Goal: Task Accomplishment & Management: Manage account settings

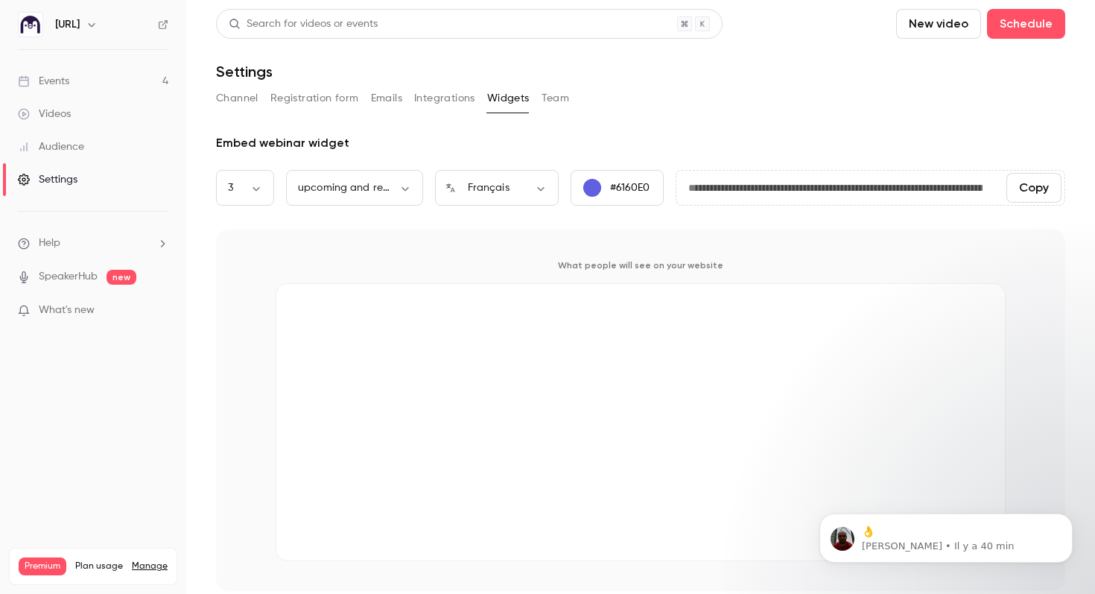
scroll to position [6, 0]
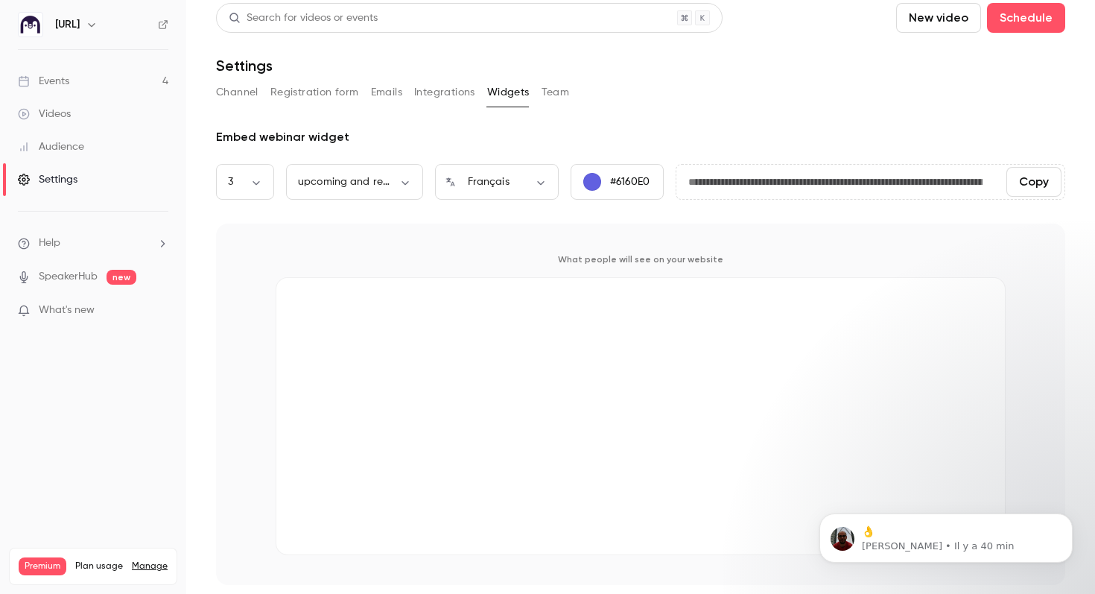
click at [1020, 177] on button "Copy" at bounding box center [1033, 182] width 55 height 30
click at [562, 93] on button "Team" at bounding box center [556, 92] width 28 height 24
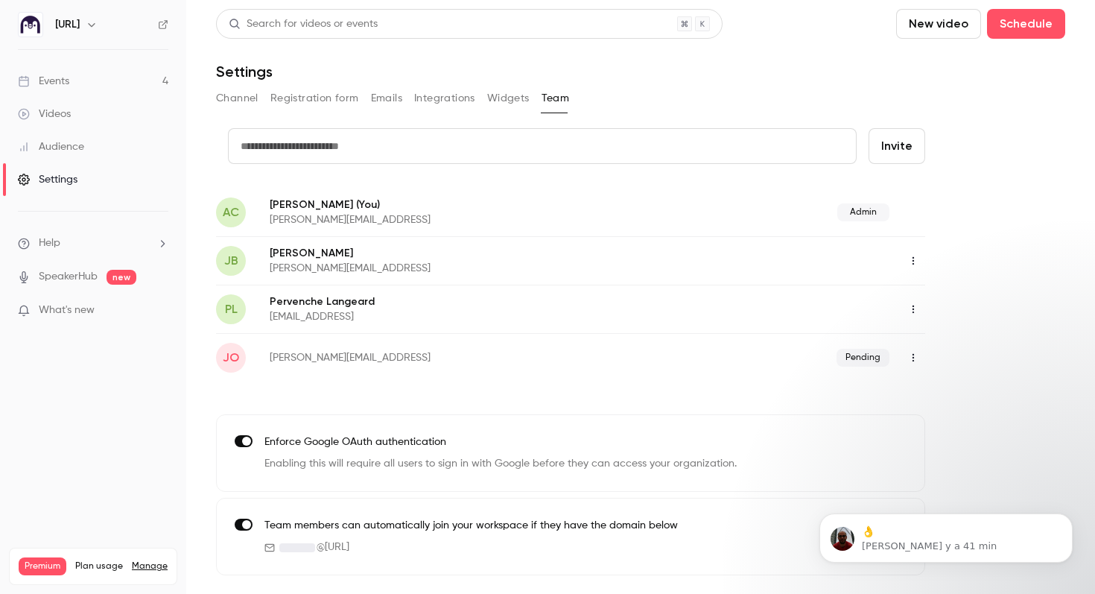
click at [910, 358] on icon "button" at bounding box center [913, 357] width 12 height 10
click at [969, 397] on div "Resend invitation" at bounding box center [994, 395] width 113 height 15
click at [922, 355] on button "button" at bounding box center [913, 358] width 24 height 24
click at [667, 375] on div at bounding box center [547, 297] width 1095 height 594
click at [908, 367] on button "button" at bounding box center [913, 358] width 24 height 24
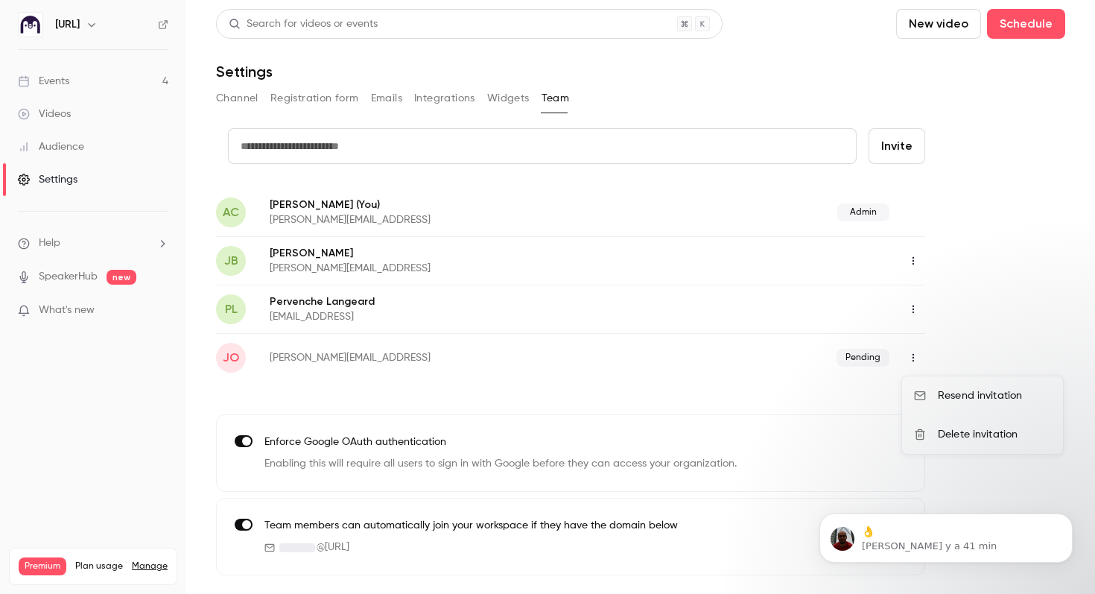
click at [933, 428] on li "Delete invitation" at bounding box center [982, 434] width 161 height 39
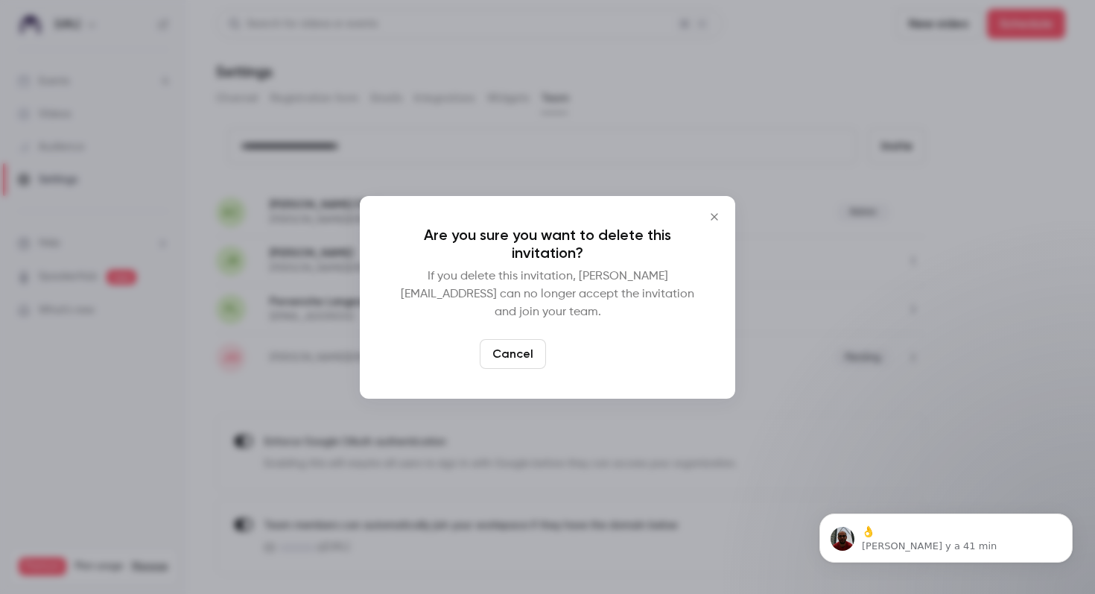
click at [565, 355] on button "Delete" at bounding box center [584, 354] width 64 height 30
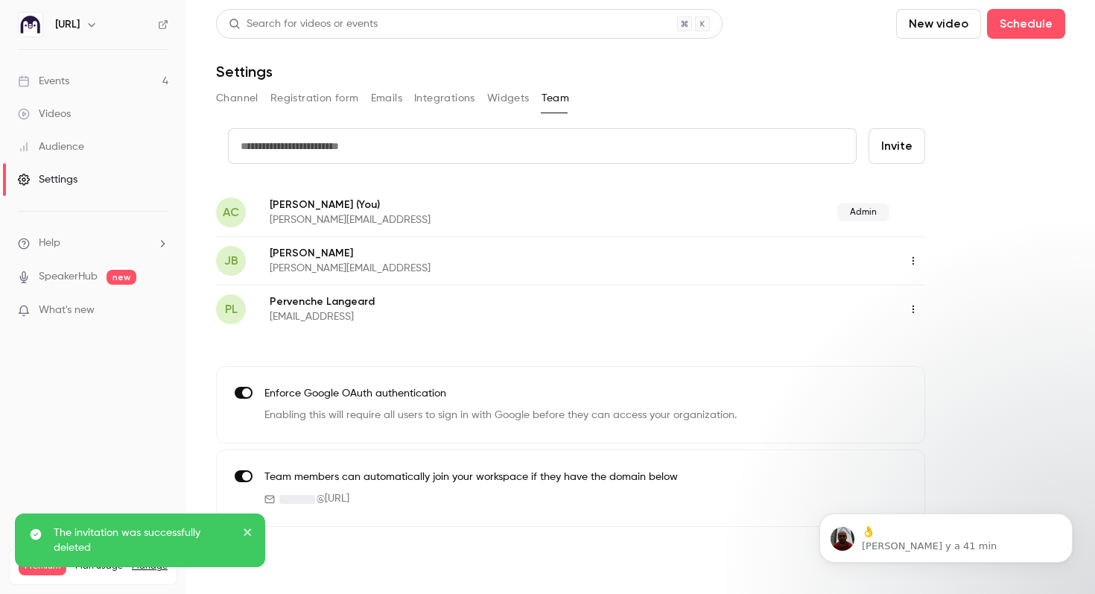
click at [328, 139] on input "text" at bounding box center [542, 146] width 629 height 36
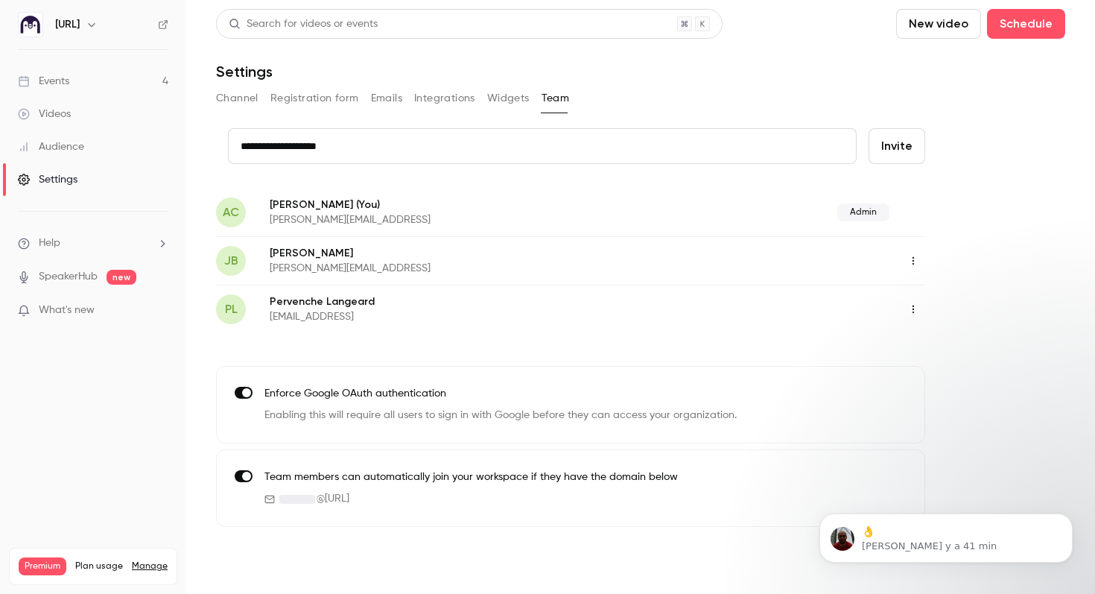
type input "**********"
click at [884, 139] on button "Invite" at bounding box center [897, 146] width 57 height 36
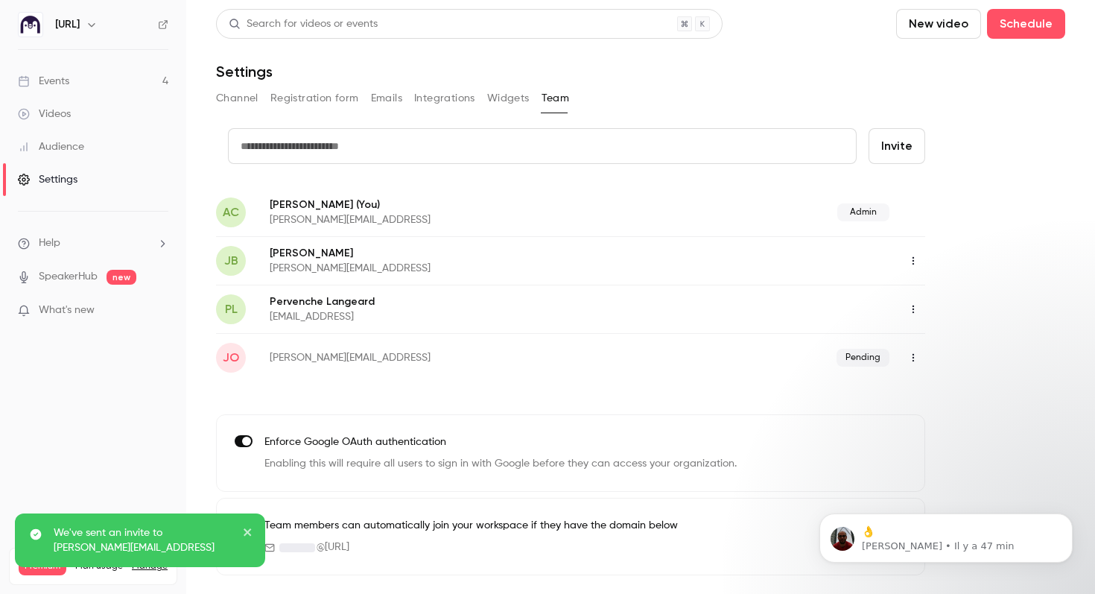
click at [68, 83] on div "Events" at bounding box center [43, 81] width 51 height 15
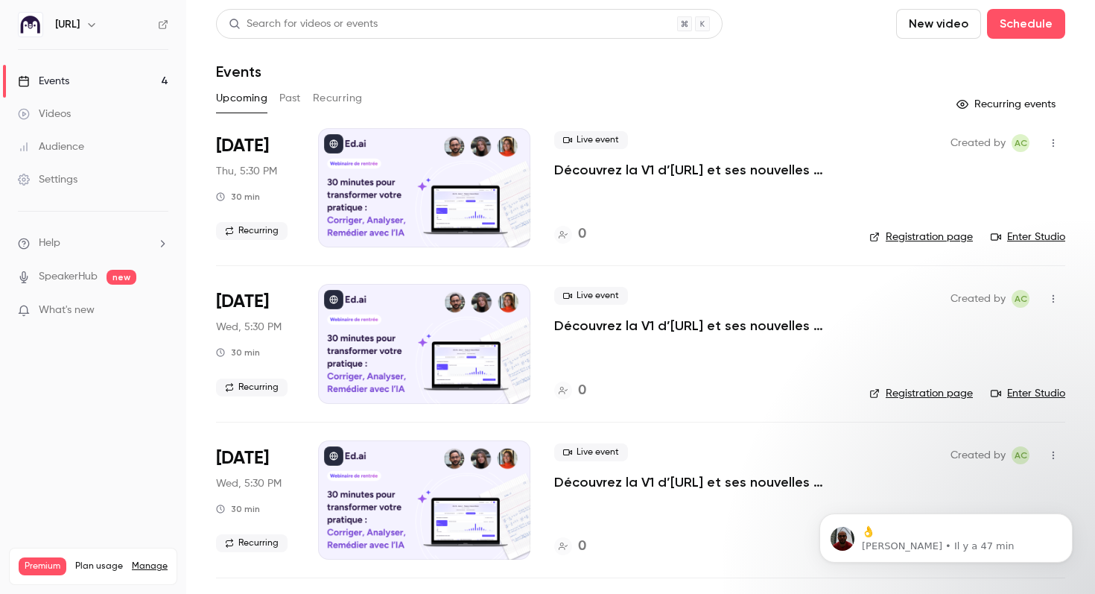
click at [594, 173] on p "Découvrez la V1 d’[URL] et ses nouvelles fonctionnalités !" at bounding box center [699, 170] width 291 height 18
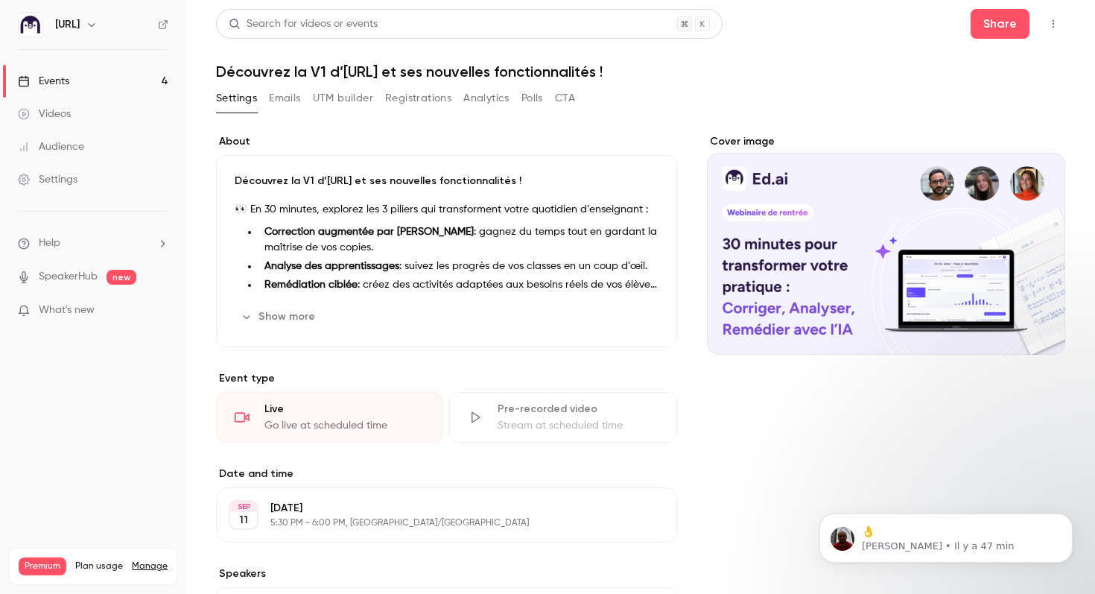
click at [1051, 26] on icon "button" at bounding box center [1053, 24] width 12 height 10
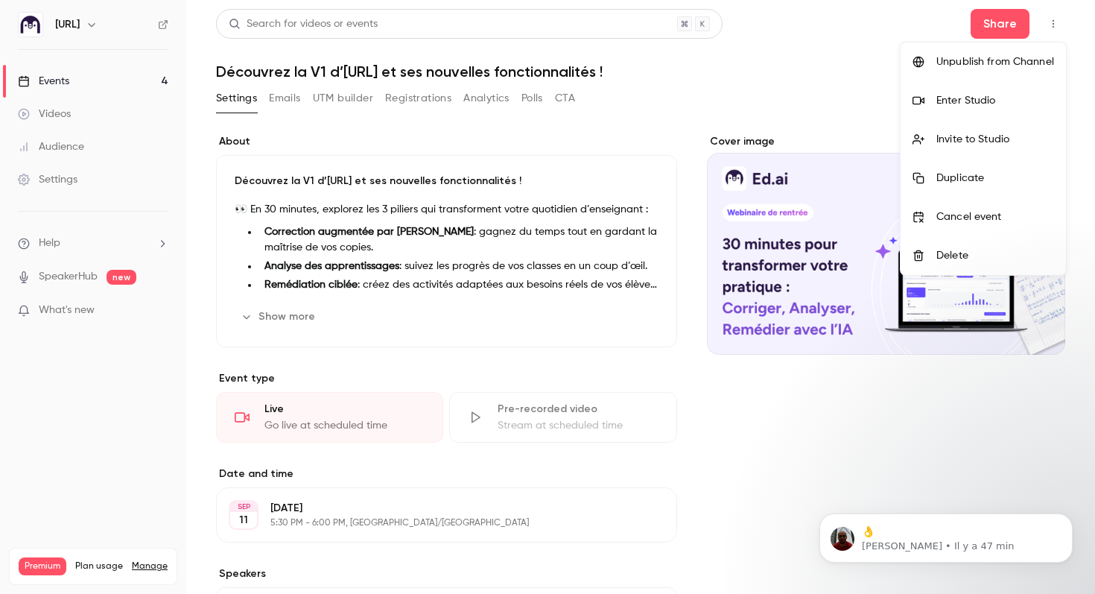
click at [567, 381] on div at bounding box center [547, 297] width 1095 height 594
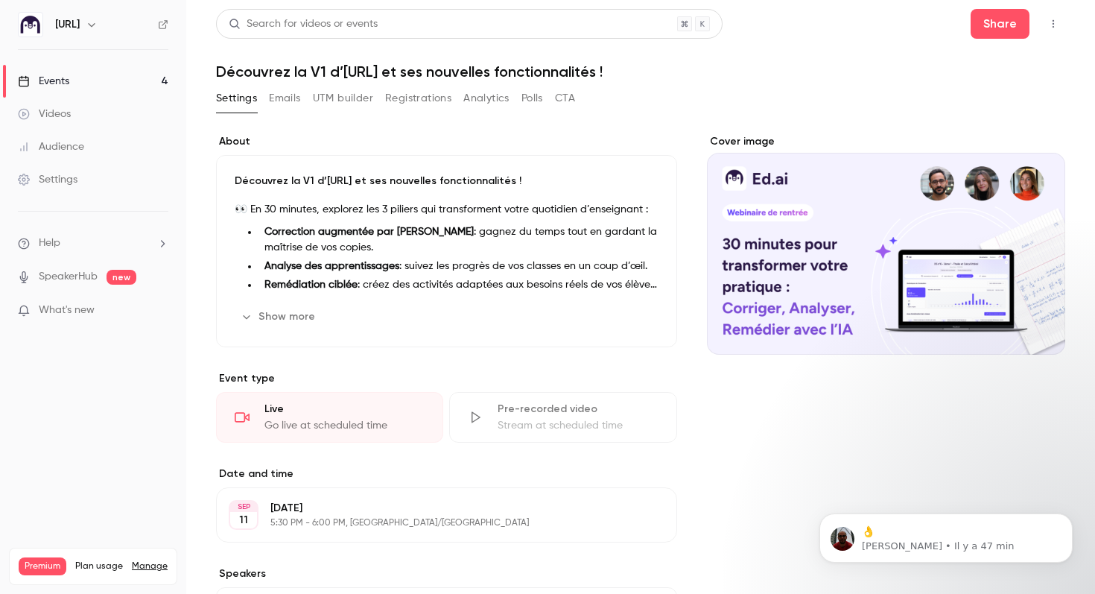
click at [403, 105] on button "Registrations" at bounding box center [418, 98] width 66 height 24
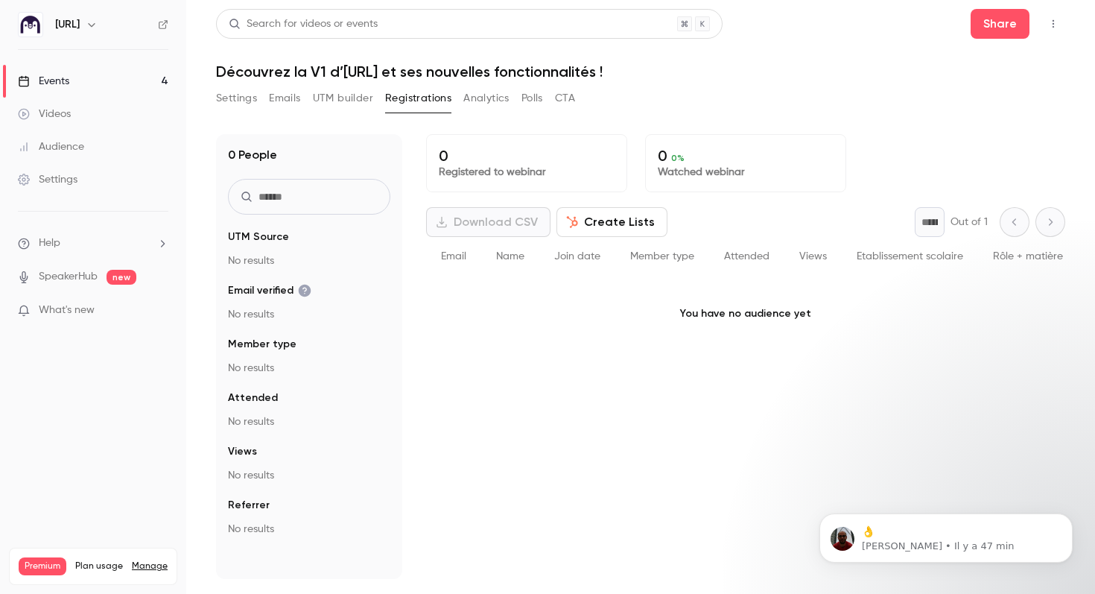
click at [618, 219] on button "Create Lists" at bounding box center [612, 222] width 111 height 30
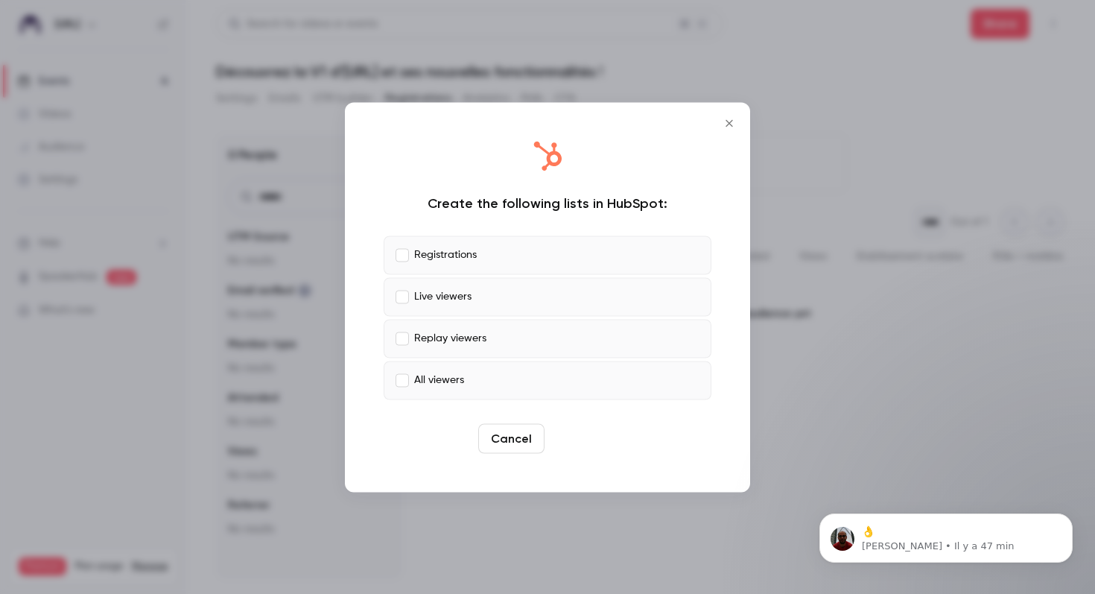
click at [582, 438] on button "Create" at bounding box center [584, 438] width 67 height 30
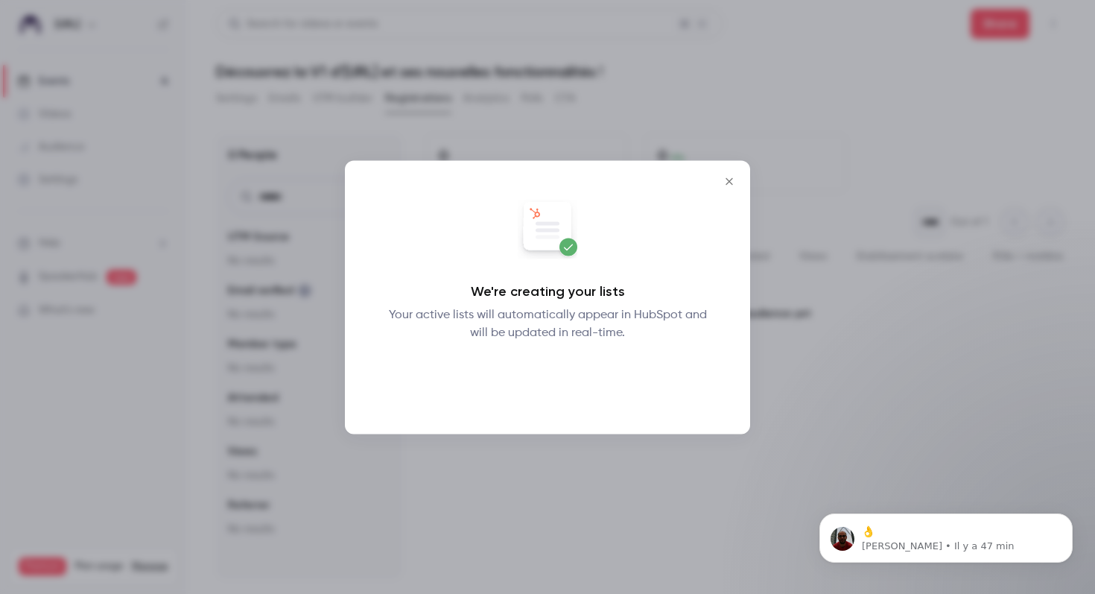
click at [548, 384] on button "Okay" at bounding box center [548, 380] width 54 height 30
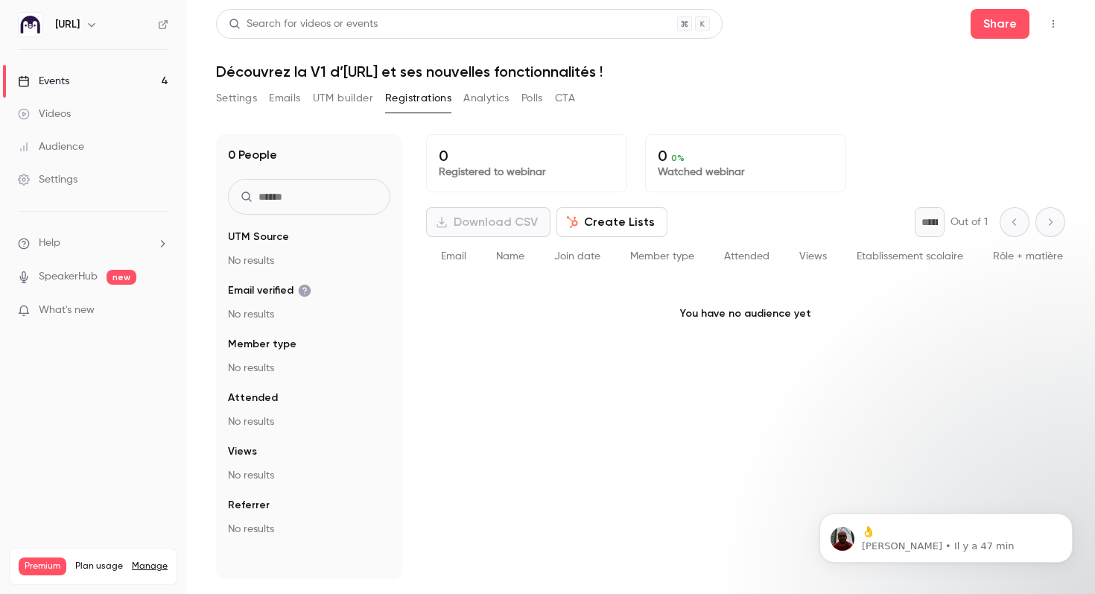
click at [1054, 21] on icon "button" at bounding box center [1053, 24] width 12 height 10
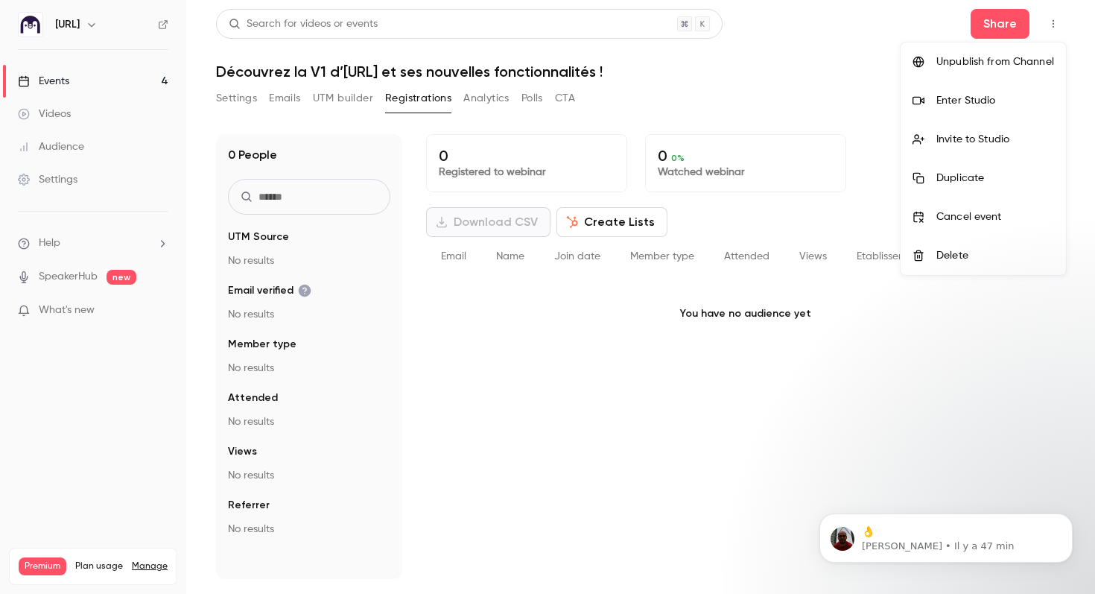
click at [880, 48] on div at bounding box center [547, 297] width 1095 height 594
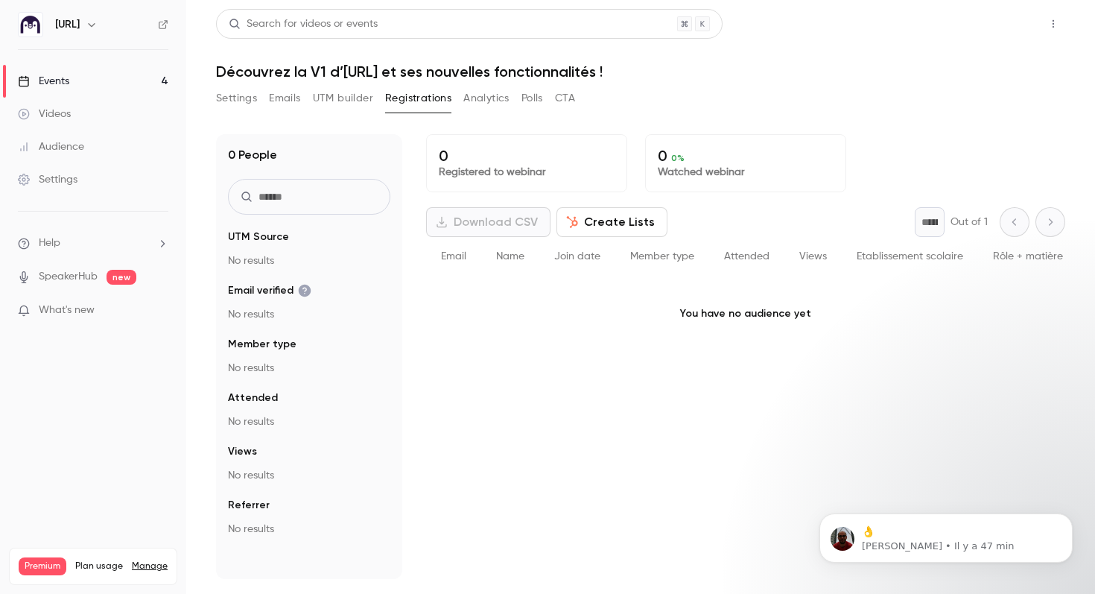
click at [988, 15] on button "Share" at bounding box center [1000, 24] width 59 height 30
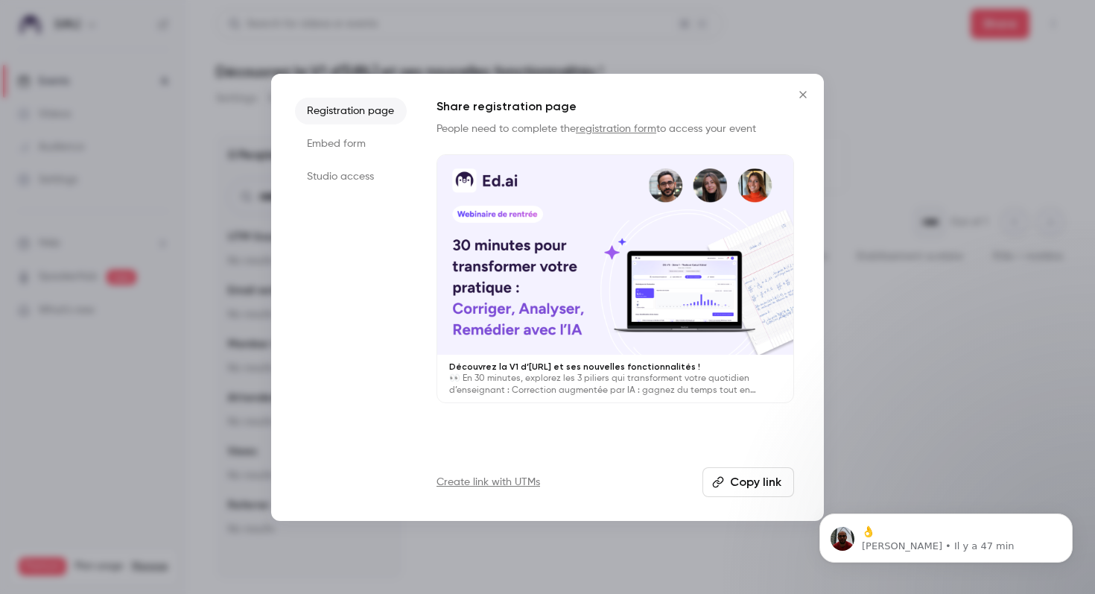
click at [732, 478] on button "Copy link" at bounding box center [749, 482] width 92 height 30
click at [354, 142] on li "Embed form" at bounding box center [351, 143] width 112 height 27
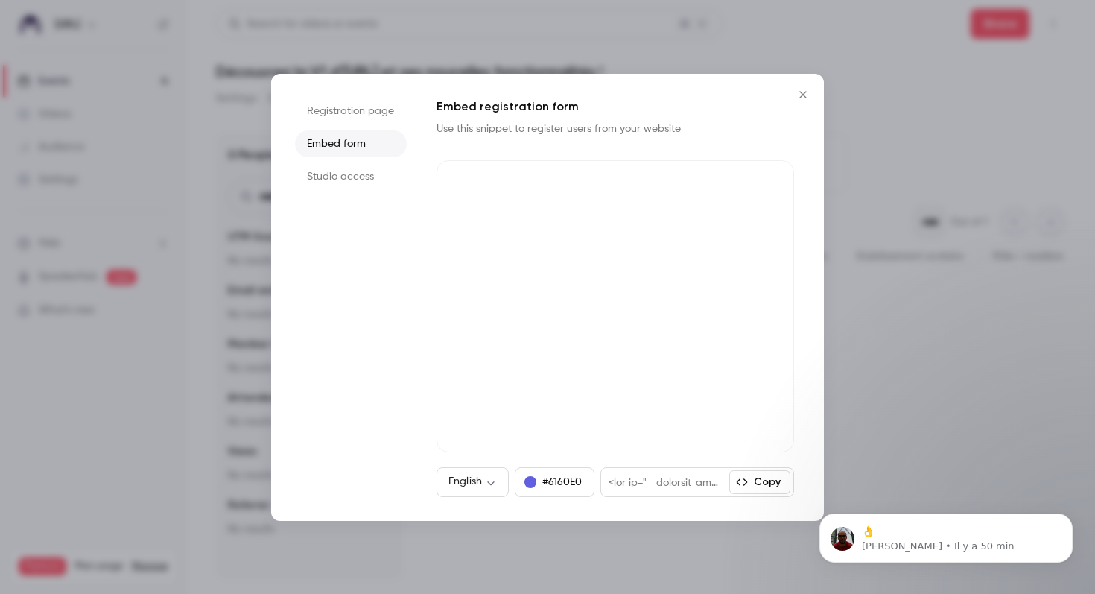
click at [371, 177] on li "Studio access" at bounding box center [351, 176] width 112 height 27
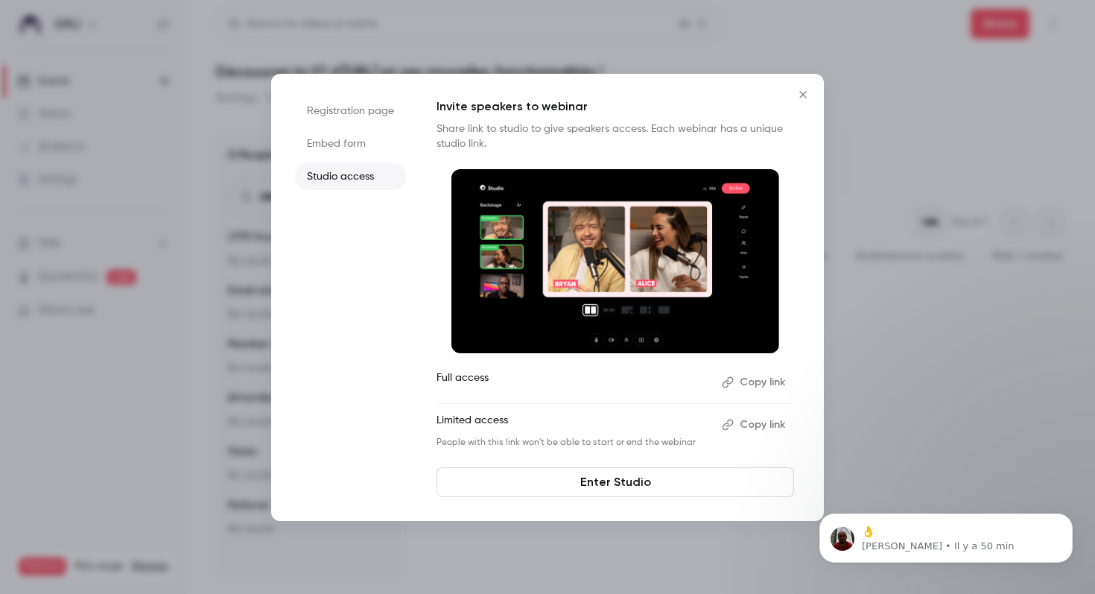
click at [345, 109] on li "Registration page" at bounding box center [351, 111] width 112 height 27
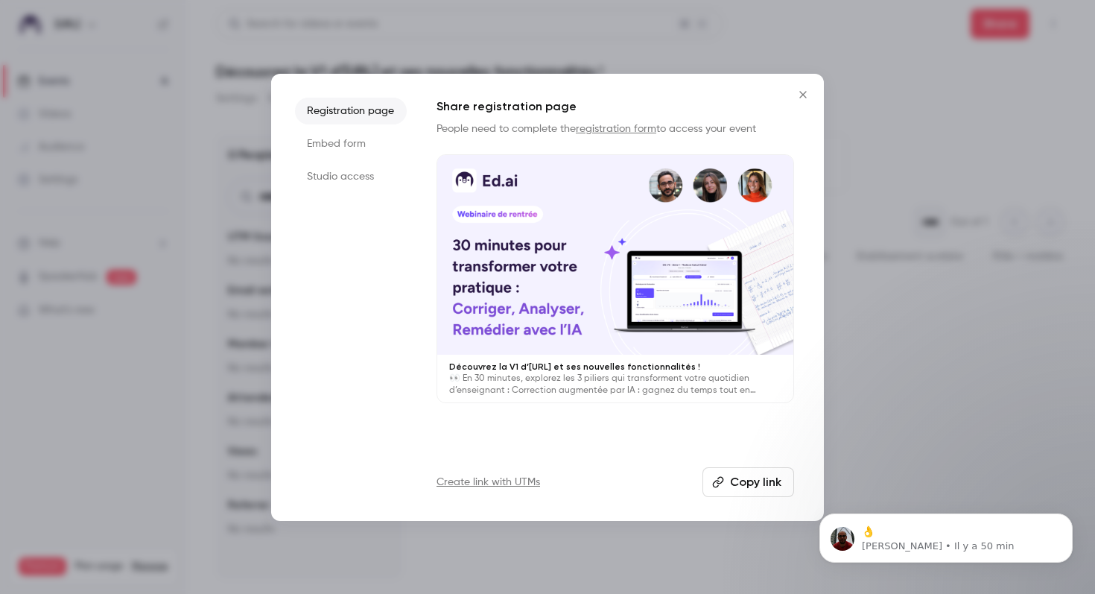
click at [802, 94] on icon "Close" at bounding box center [802, 94] width 7 height 7
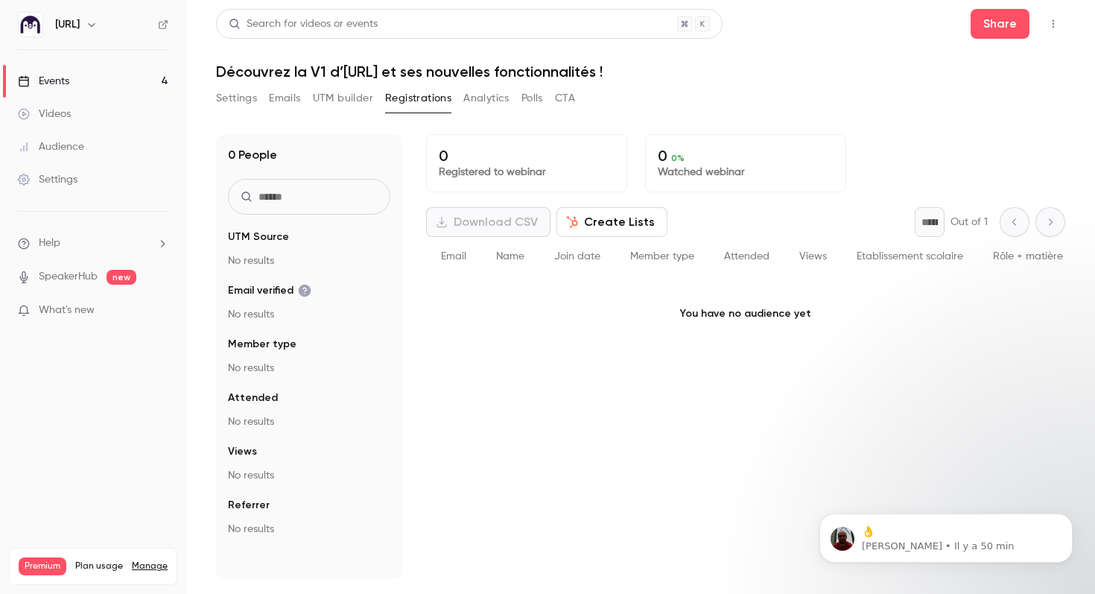
click at [76, 77] on link "Events 4" at bounding box center [93, 81] width 186 height 33
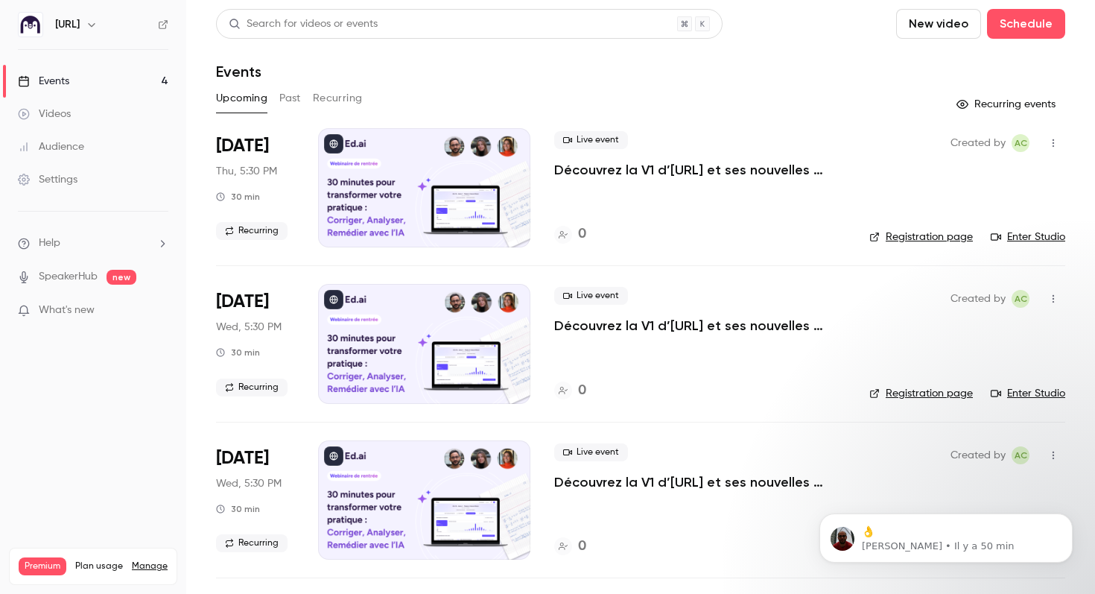
click at [51, 182] on div "Settings" at bounding box center [48, 179] width 60 height 15
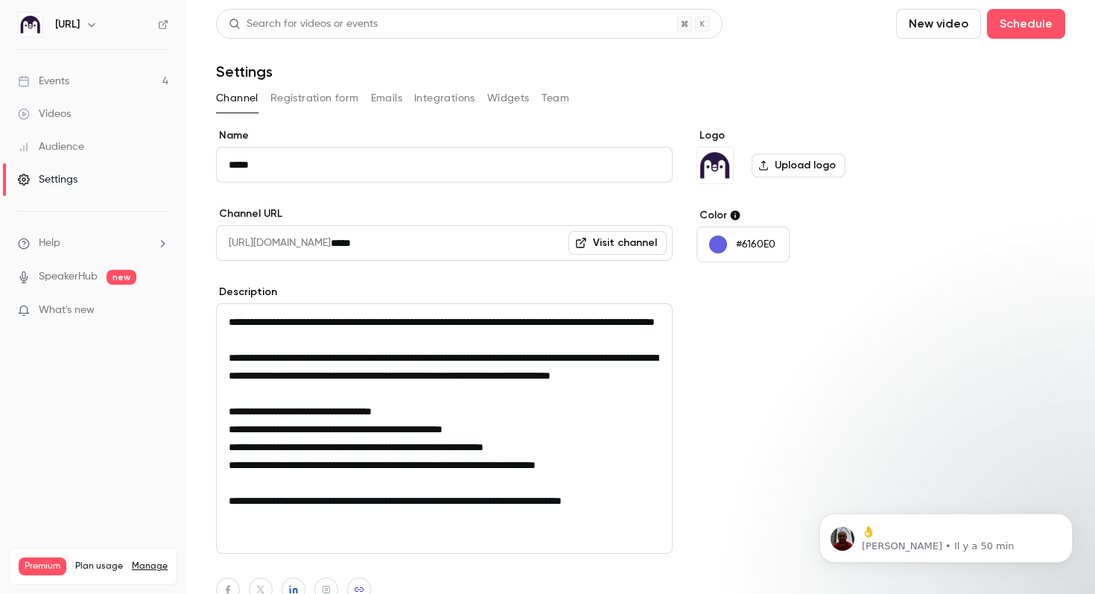
click at [555, 101] on button "Team" at bounding box center [556, 98] width 28 height 24
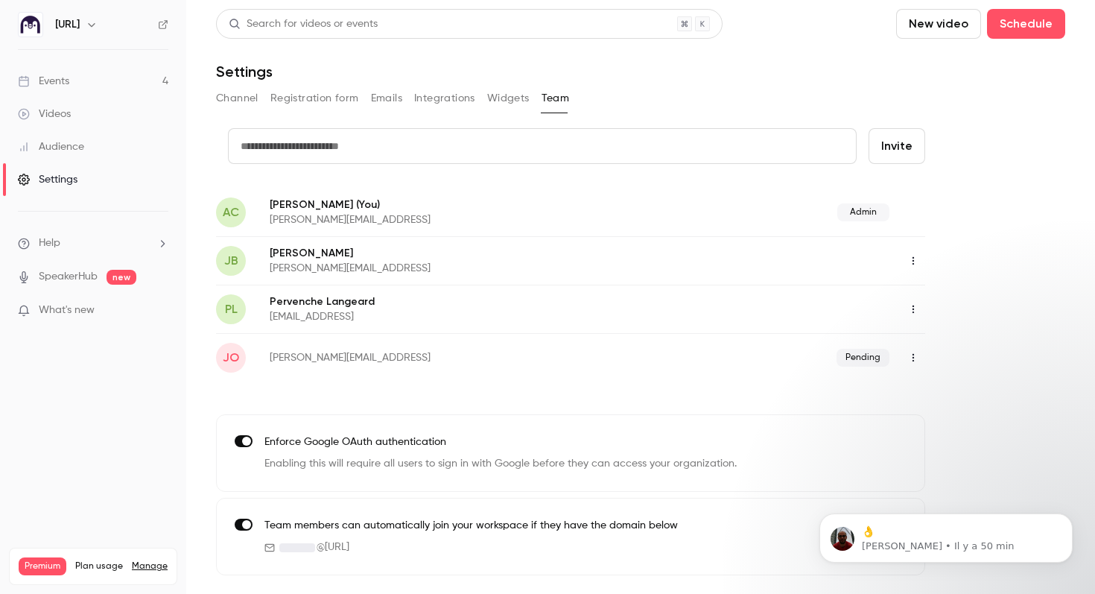
click at [381, 146] on input "text" at bounding box center [542, 146] width 629 height 36
type input "**********"
click at [869, 128] on button "Invite" at bounding box center [897, 146] width 57 height 36
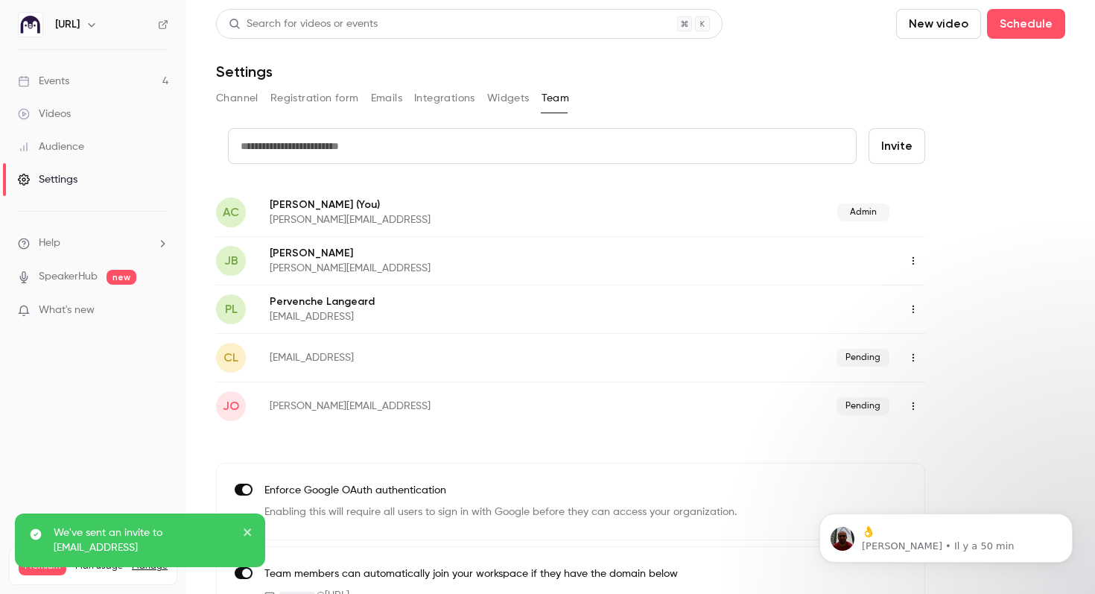
click at [914, 357] on icon "button" at bounding box center [913, 357] width 12 height 10
click at [958, 347] on div at bounding box center [547, 297] width 1095 height 594
click at [463, 148] on input "text" at bounding box center [542, 146] width 629 height 36
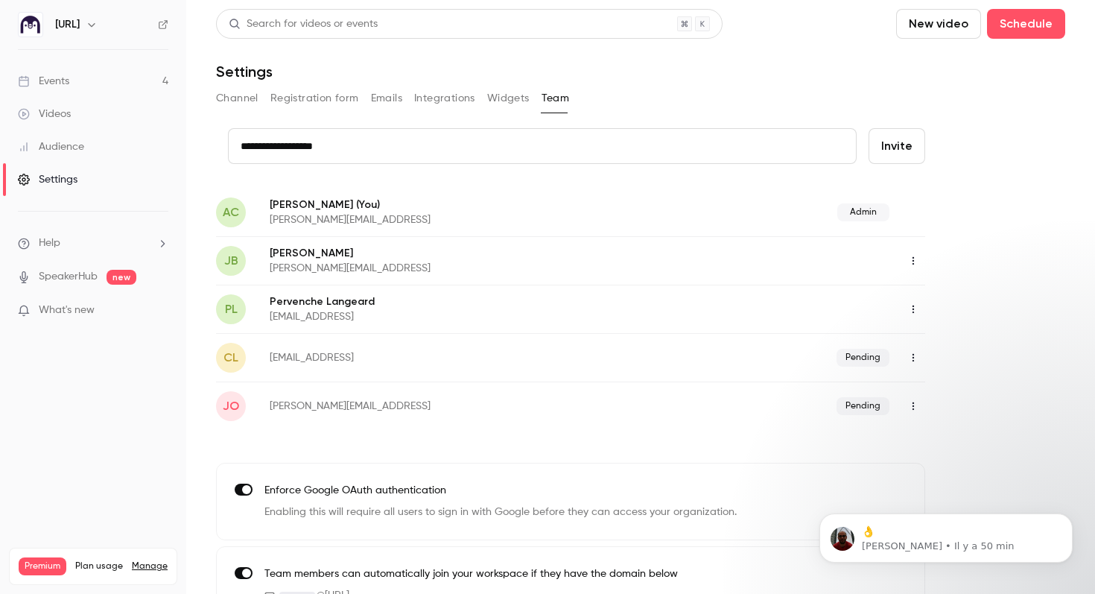
type input "**********"
click at [869, 128] on button "Invite" at bounding box center [897, 146] width 57 height 36
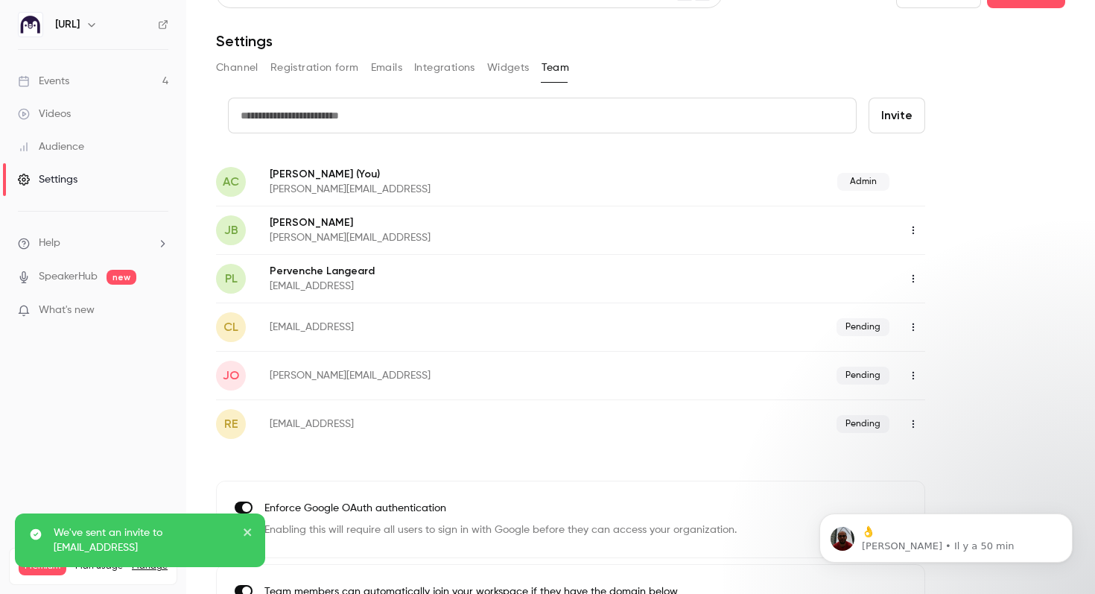
scroll to position [87, 0]
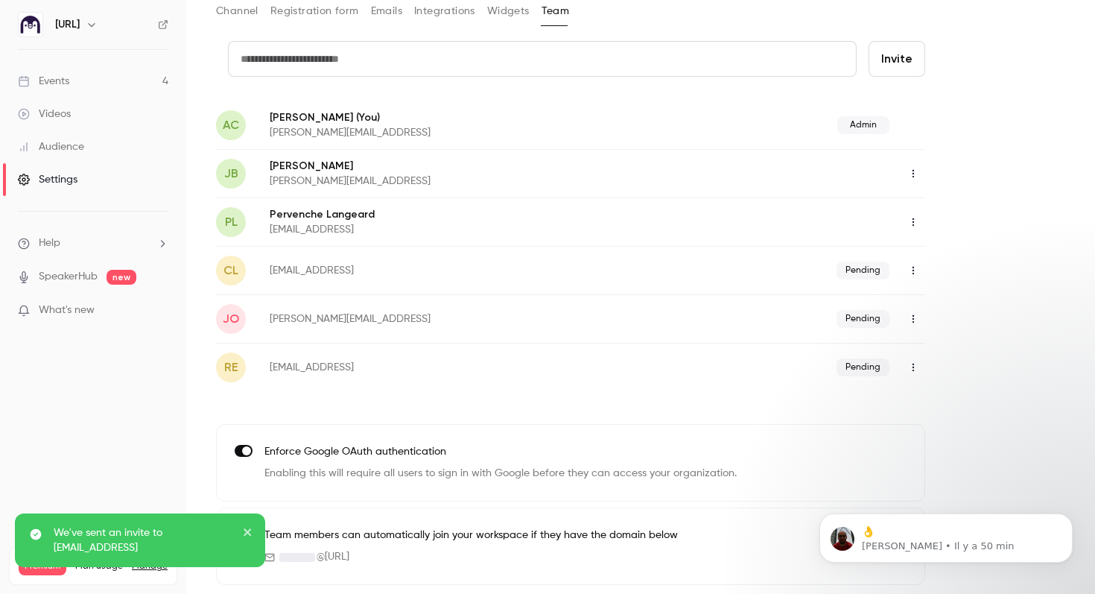
click at [67, 82] on div "Events" at bounding box center [43, 81] width 51 height 15
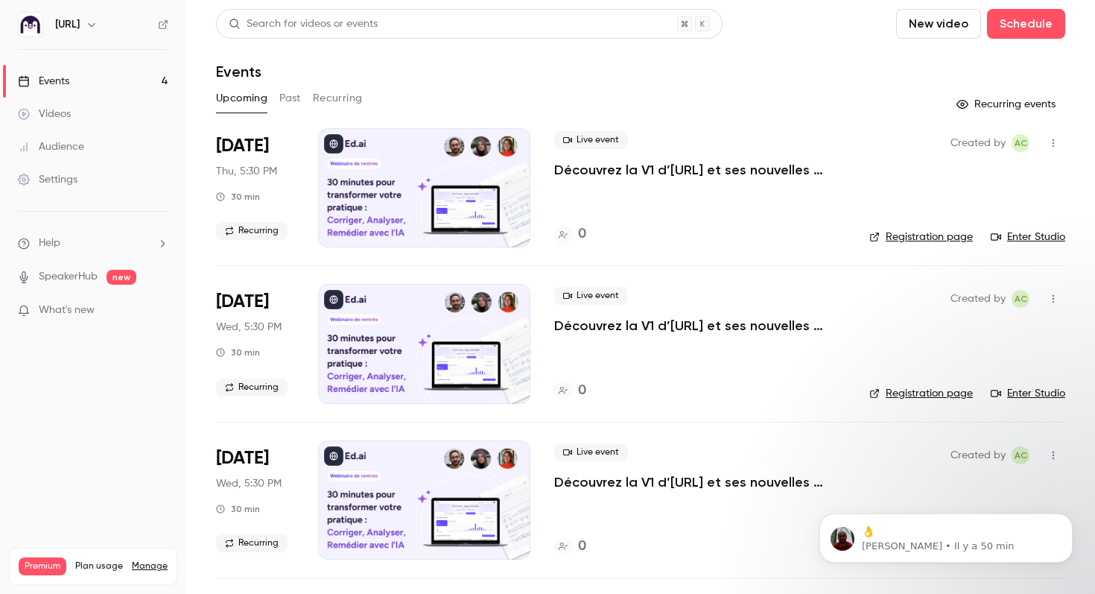
click at [72, 35] on div "[URL]" at bounding box center [93, 24] width 150 height 25
click at [160, 22] on icon at bounding box center [163, 24] width 10 height 10
click at [79, 24] on div "[URL]" at bounding box center [100, 25] width 91 height 18
click at [86, 37] on nav "[URL] Events 4 Videos Audience Settings Help SpeakerHub new What's new Premium …" at bounding box center [93, 297] width 186 height 594
click at [80, 23] on div "[URL]" at bounding box center [100, 25] width 91 height 18
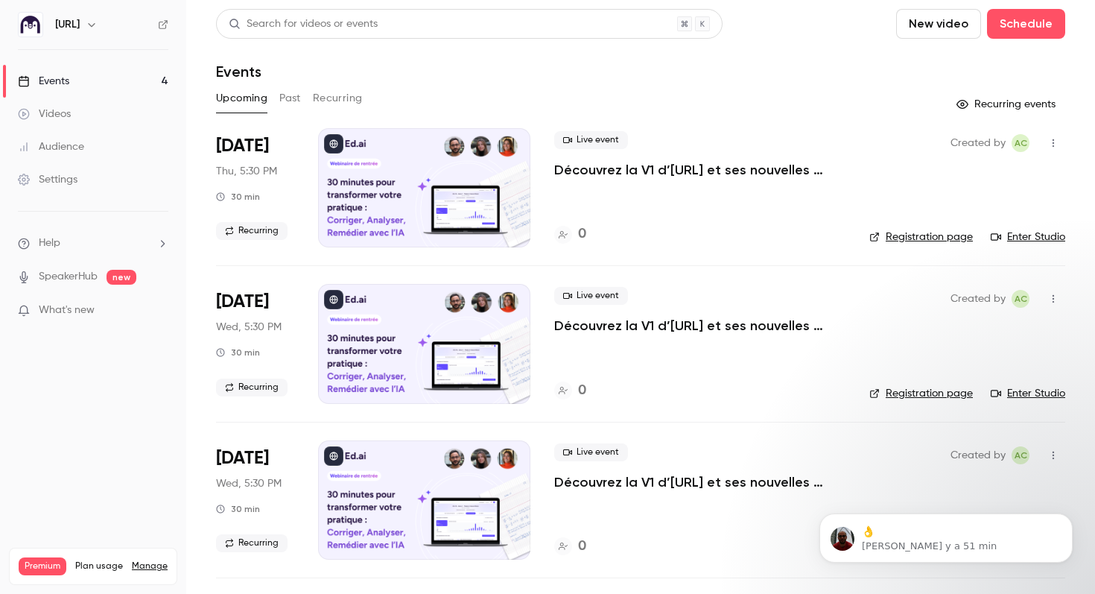
click at [64, 146] on div "Audience" at bounding box center [51, 146] width 66 height 15
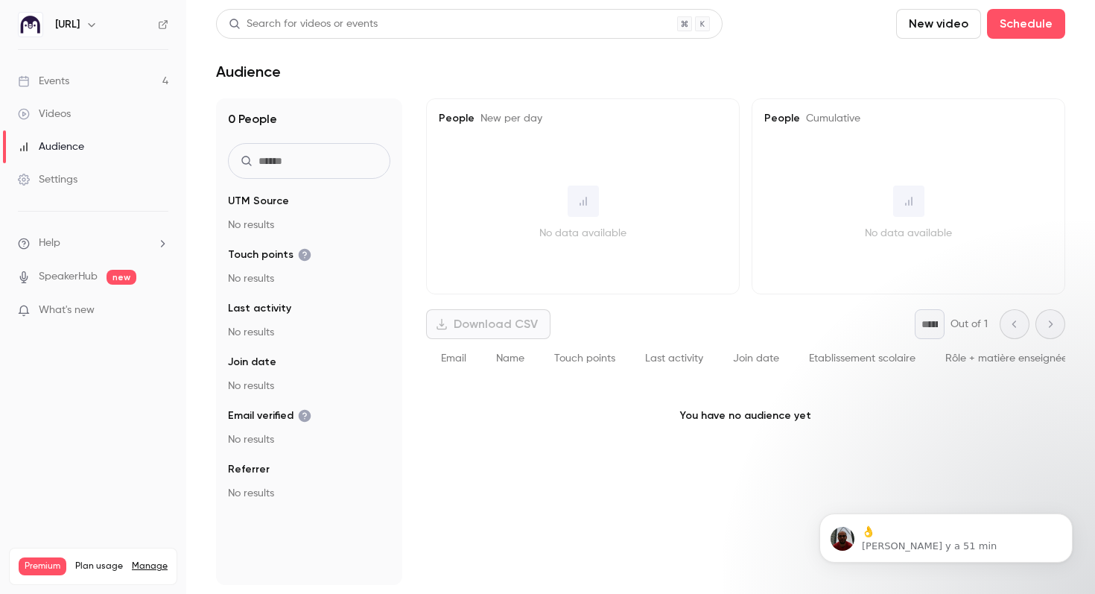
click at [63, 187] on link "Settings" at bounding box center [93, 179] width 186 height 33
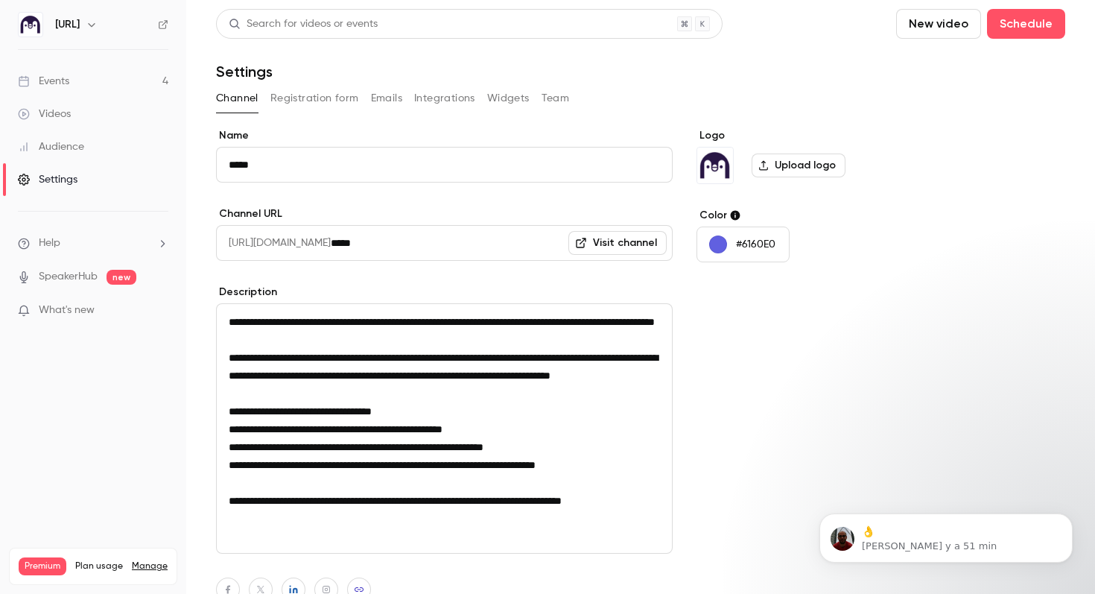
click at [305, 98] on button "Registration form" at bounding box center [314, 98] width 89 height 24
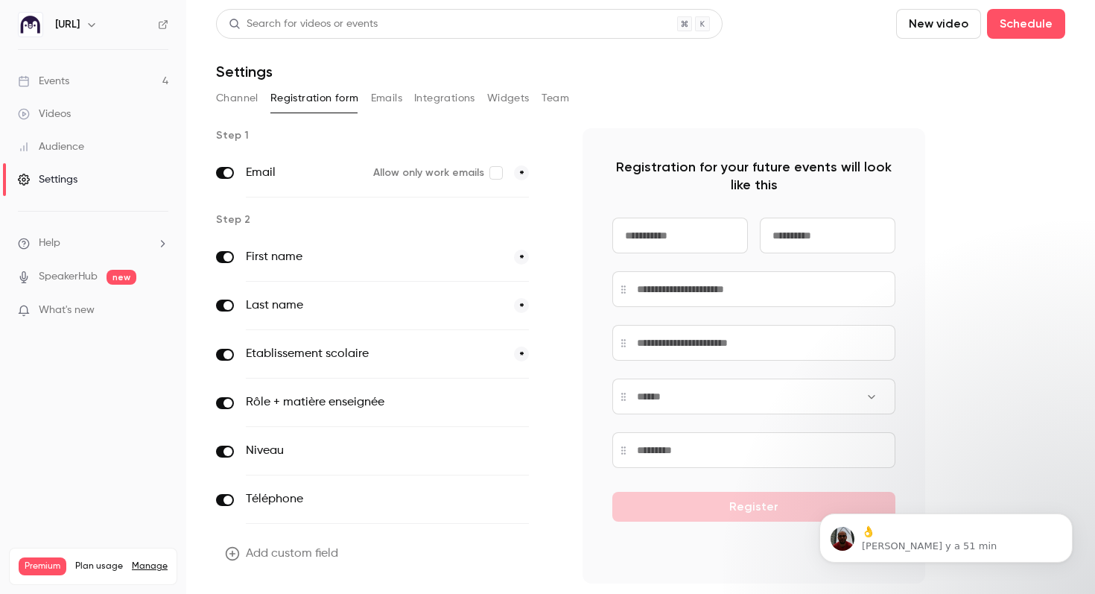
click at [454, 92] on button "Integrations" at bounding box center [444, 98] width 61 height 24
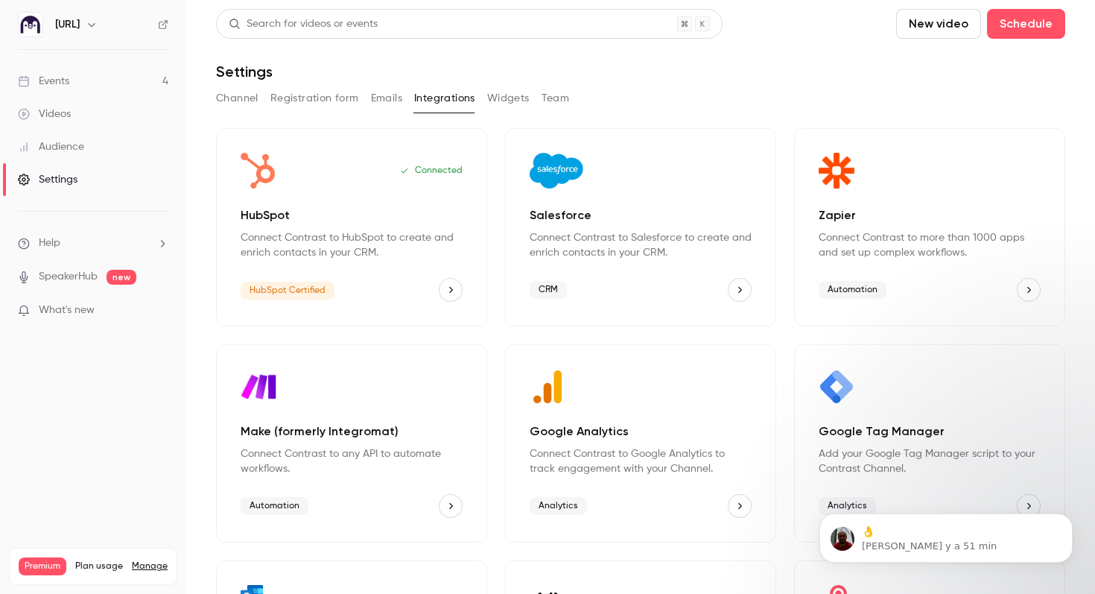
click at [498, 98] on button "Widgets" at bounding box center [508, 98] width 42 height 24
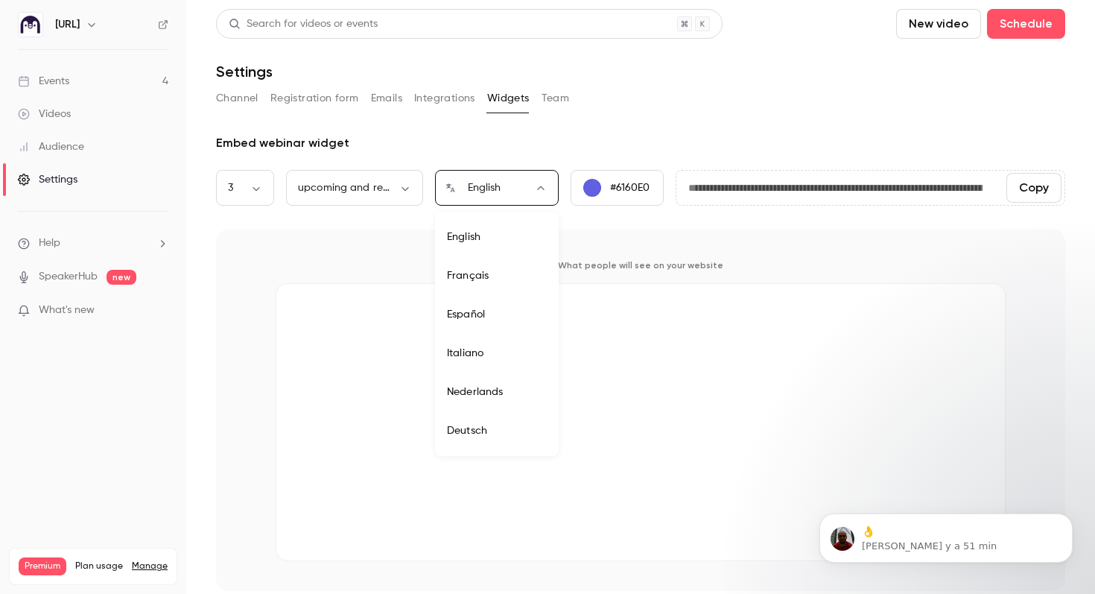
click at [518, 187] on body "**********" at bounding box center [547, 297] width 1095 height 594
click at [486, 272] on li "Français" at bounding box center [497, 275] width 124 height 39
type input "**"
type input "**********"
click at [64, 23] on h6 "[URL]" at bounding box center [67, 24] width 25 height 15
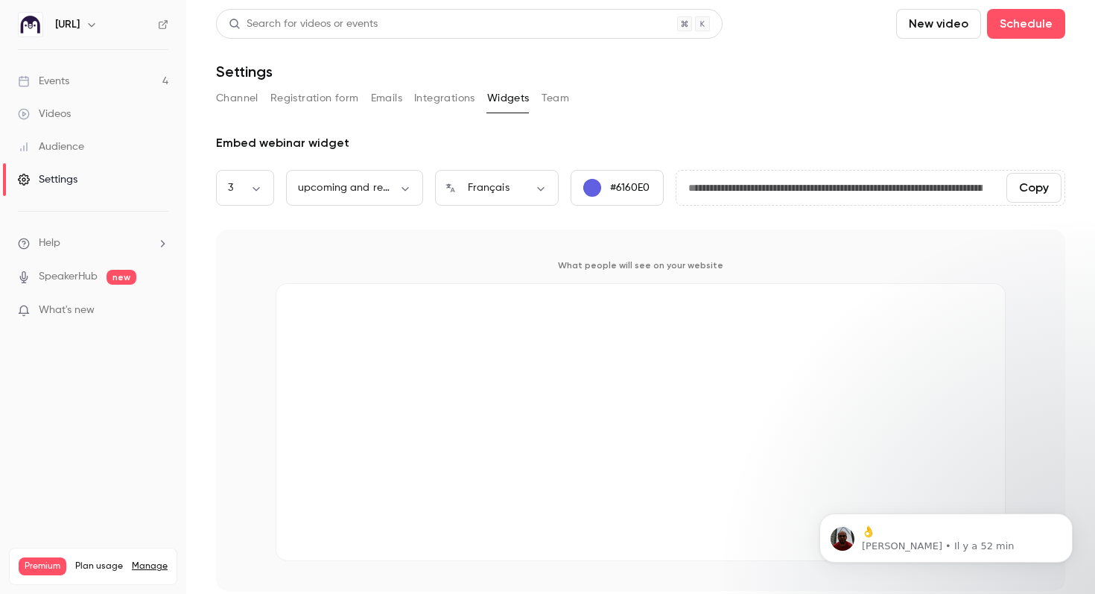
click at [55, 70] on link "Events 4" at bounding box center [93, 81] width 186 height 33
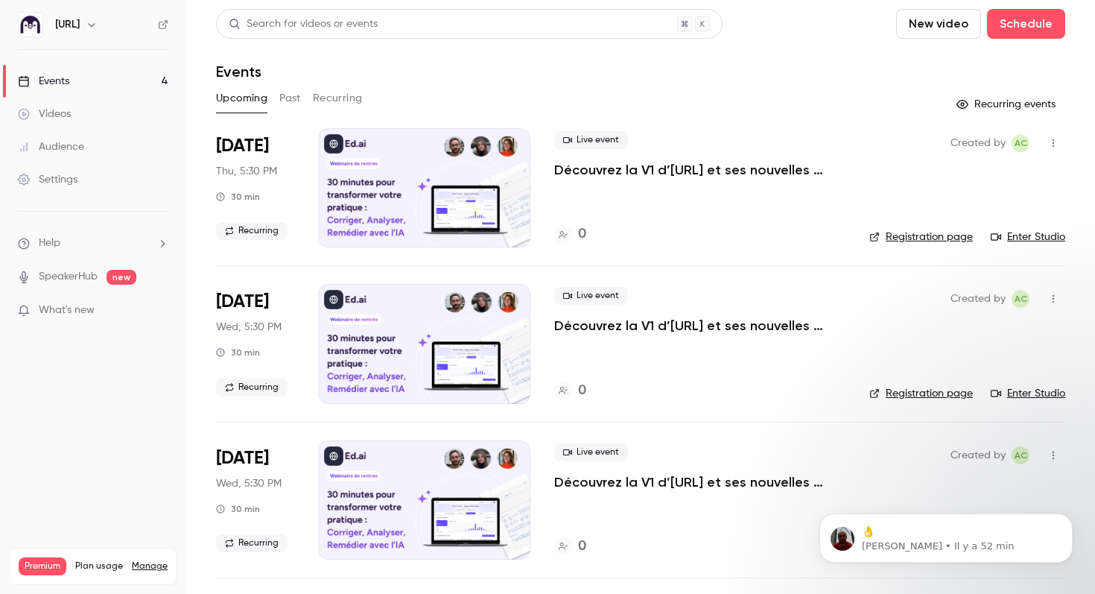
click at [597, 161] on p "Découvrez la V1 d’[URL] et ses nouvelles fonctionnalités !" at bounding box center [699, 170] width 291 height 18
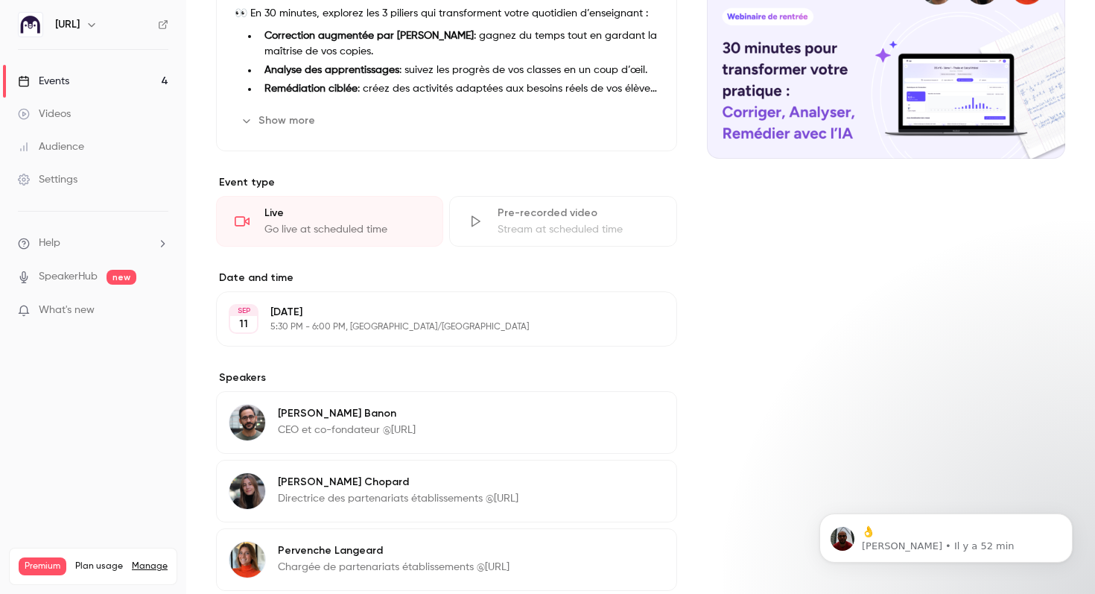
scroll to position [352, 0]
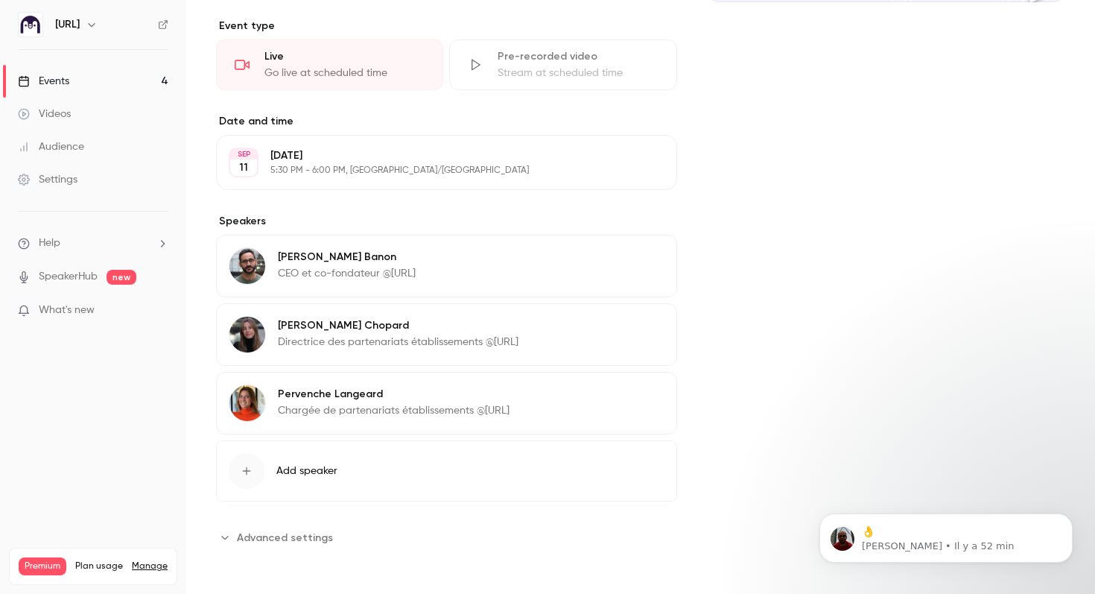
click at [121, 79] on link "Events 4" at bounding box center [93, 81] width 186 height 33
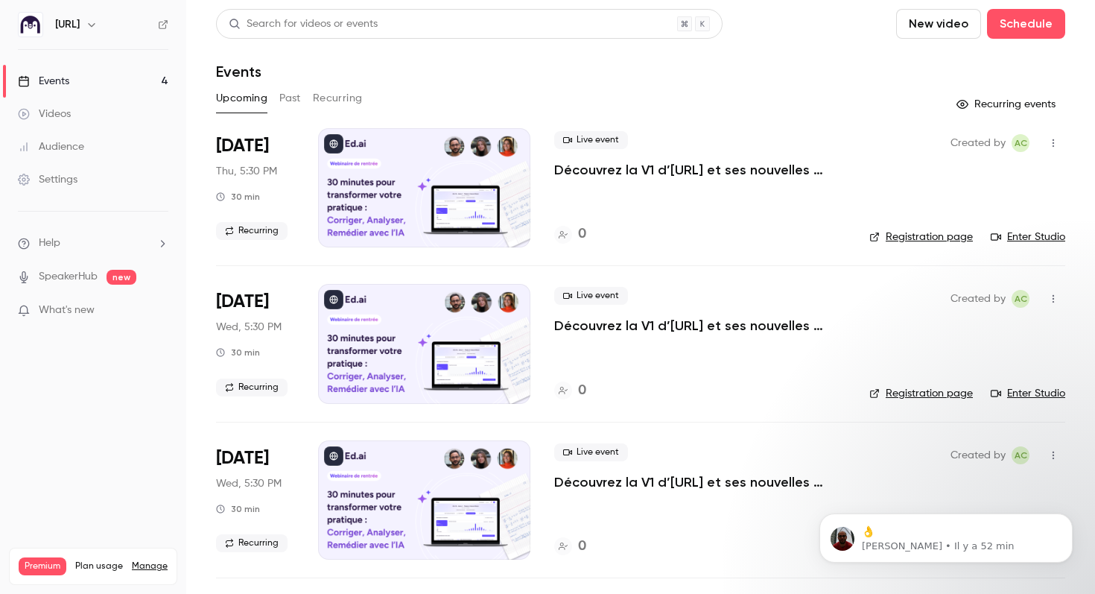
click at [1027, 238] on link "Enter Studio" at bounding box center [1028, 236] width 74 height 15
